Goal: Find specific page/section: Find specific page/section

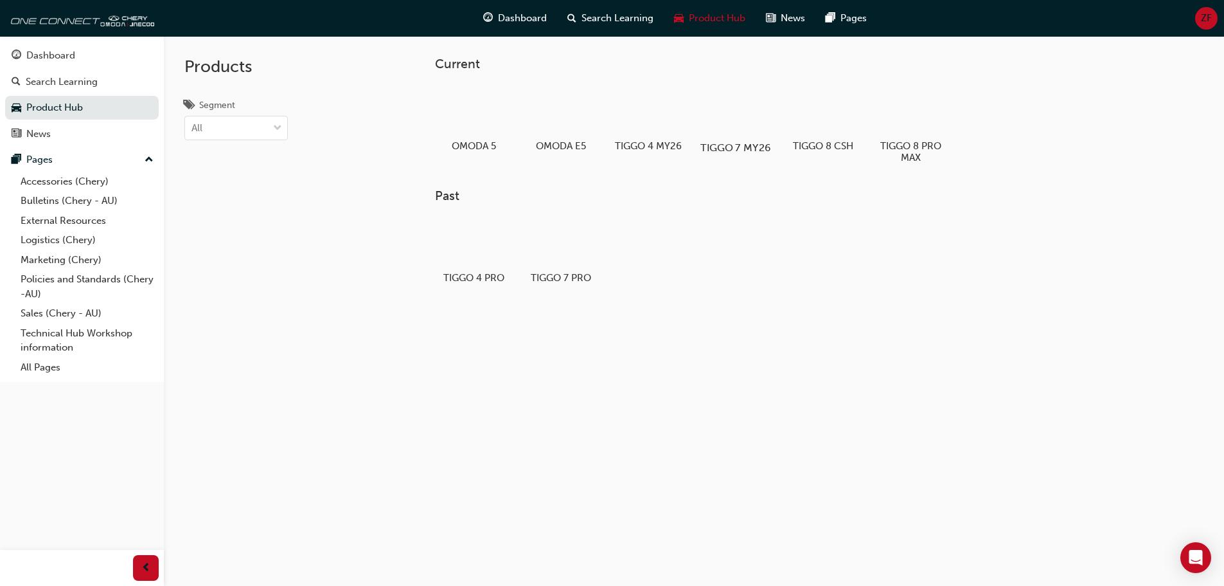
click at [752, 128] on div at bounding box center [735, 110] width 71 height 51
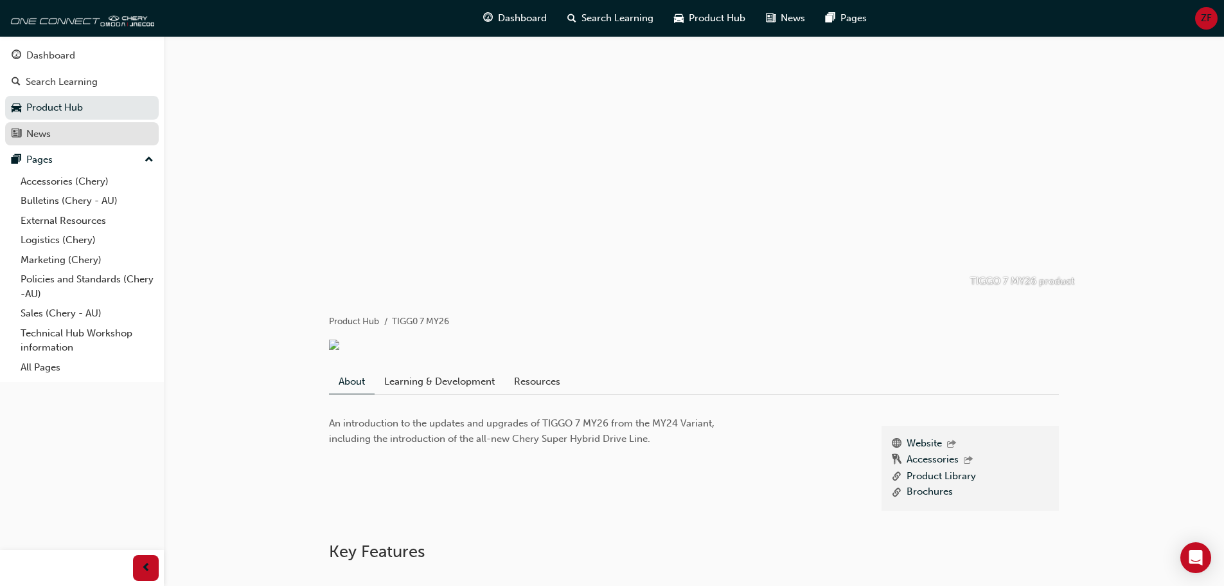
click at [82, 134] on div "News" at bounding box center [82, 134] width 141 height 16
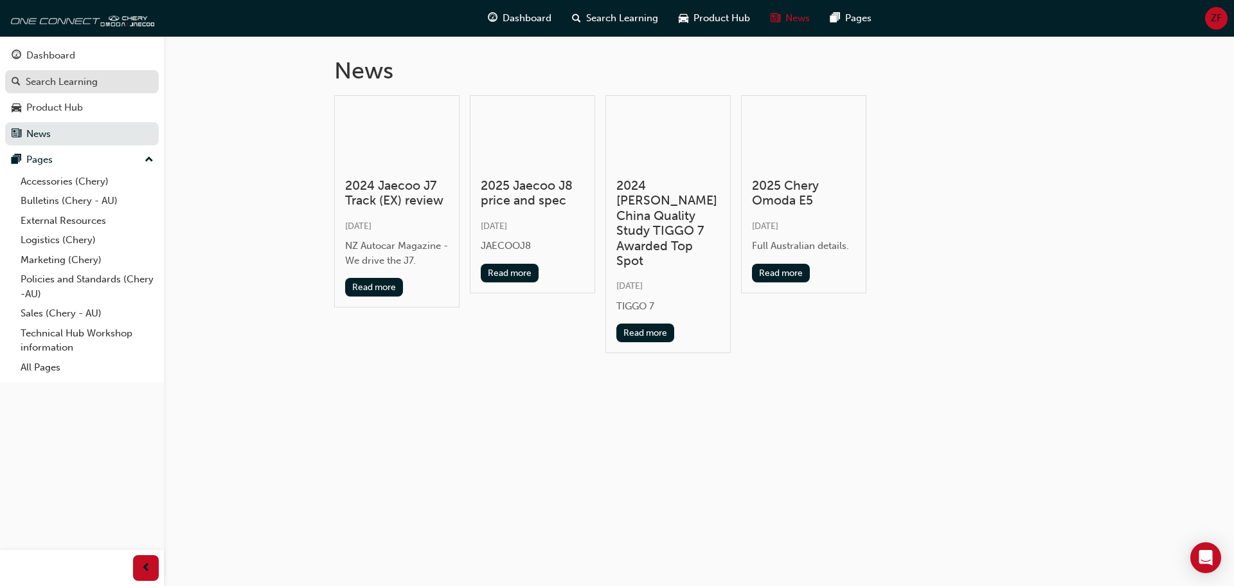
click at [77, 87] on div "Search Learning" at bounding box center [62, 82] width 72 height 15
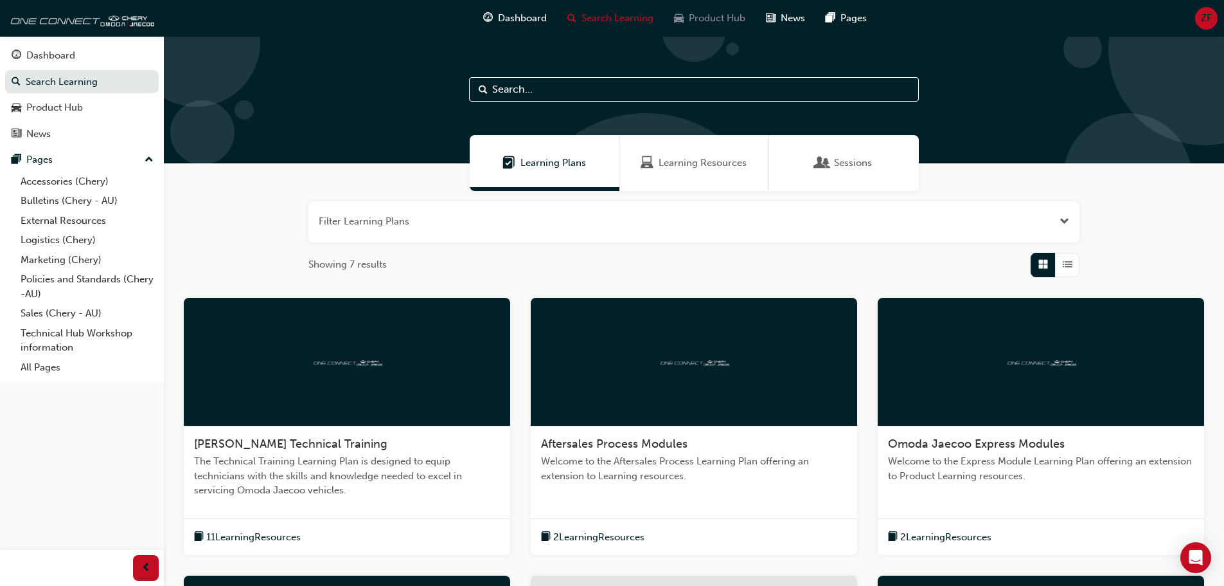
click at [708, 17] on span "Product Hub" at bounding box center [717, 18] width 57 height 15
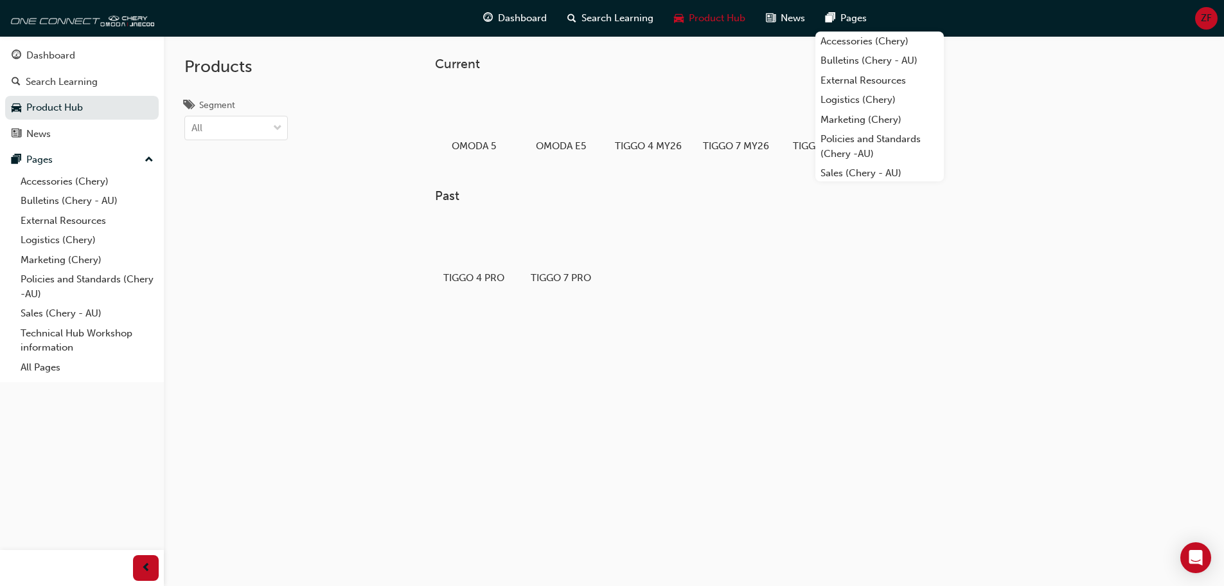
click at [834, 22] on span "pages-icon" at bounding box center [831, 18] width 10 height 16
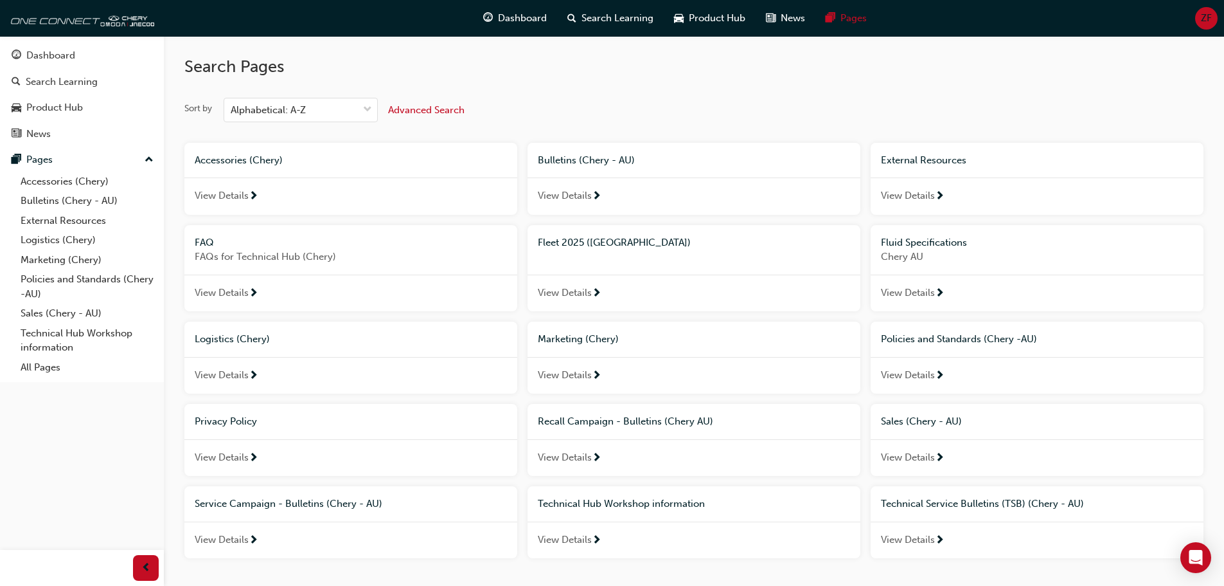
click at [581, 241] on span "Fleet 2025 ([GEOGRAPHIC_DATA])" at bounding box center [614, 243] width 153 height 12
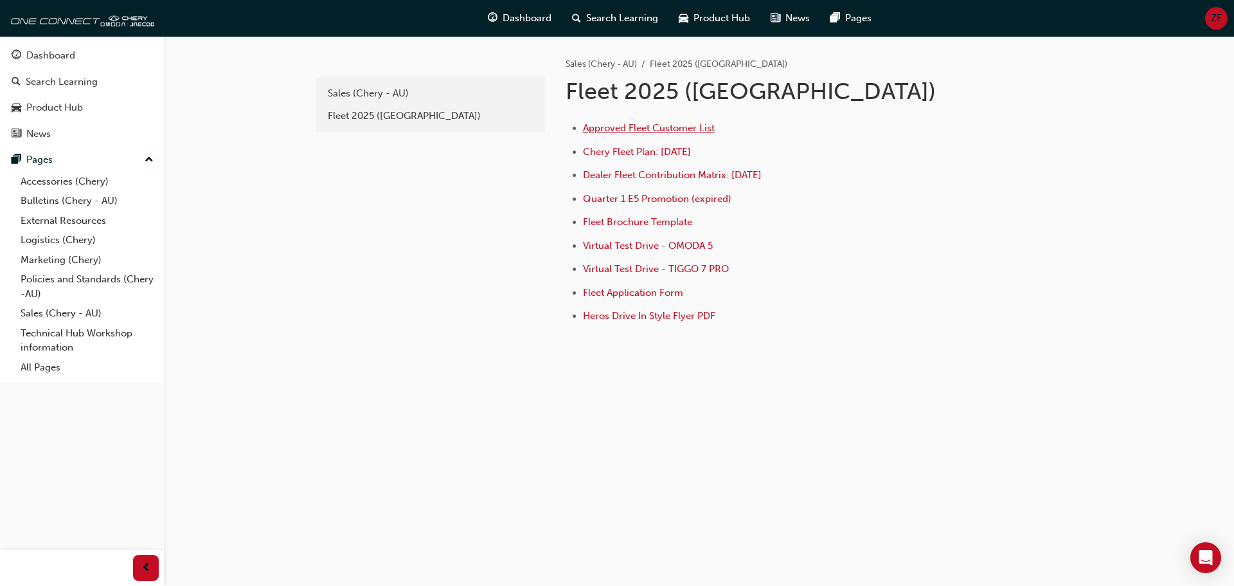
click at [652, 128] on span "Approved Fleet Customer List" at bounding box center [649, 128] width 132 height 12
